Goal: Check status: Check status

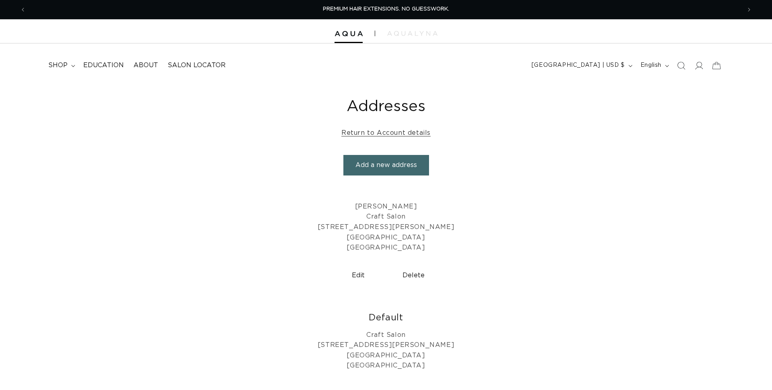
click at [740, 34] on div at bounding box center [386, 31] width 772 height 24
click at [751, 13] on icon "Next announcement" at bounding box center [749, 9] width 3 height 9
click at [701, 64] on icon at bounding box center [699, 65] width 8 height 8
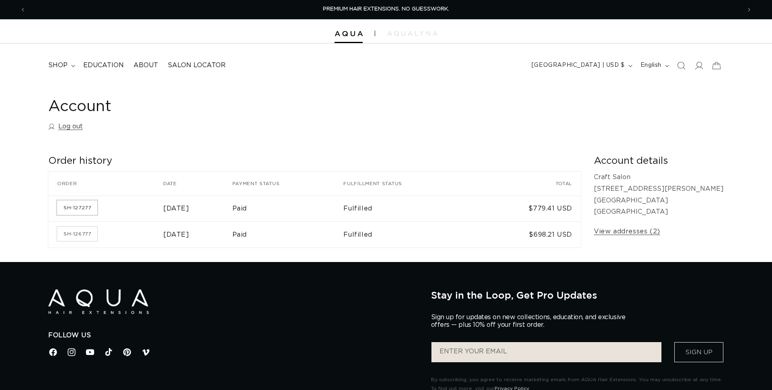
click at [72, 208] on link "SH-127277" at bounding box center [77, 207] width 40 height 14
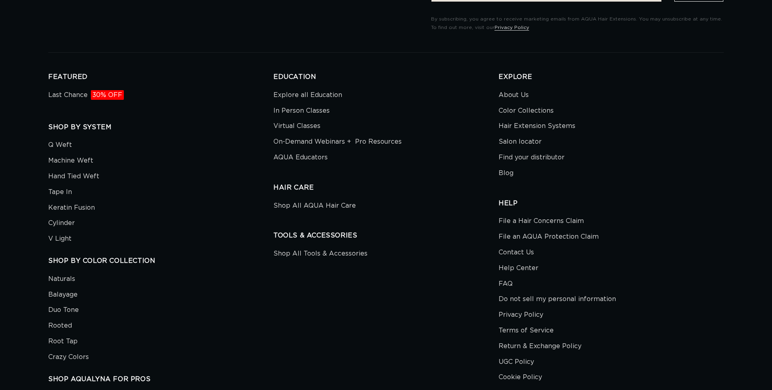
scroll to position [0, 730]
click at [530, 257] on link "Contact Us" at bounding box center [516, 253] width 35 height 16
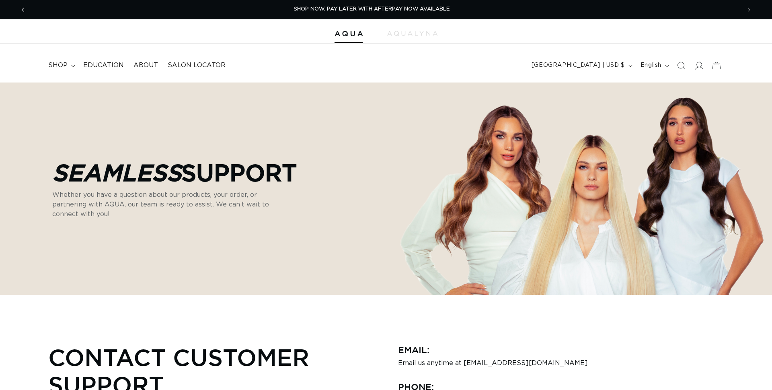
click at [22, 11] on icon "Previous announcement" at bounding box center [23, 9] width 3 height 9
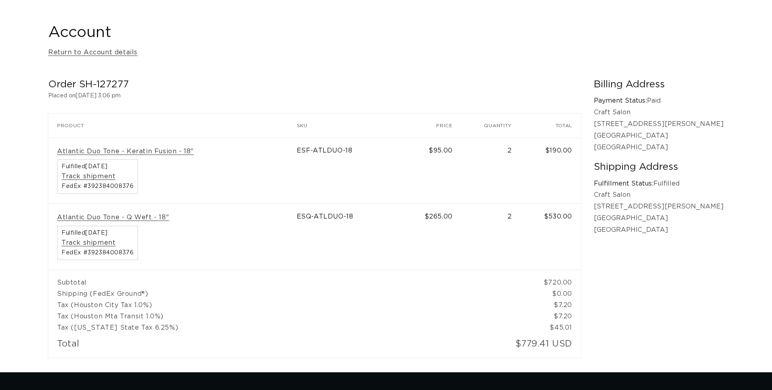
scroll to position [0, 1459]
